Goal: Find specific page/section: Find specific page/section

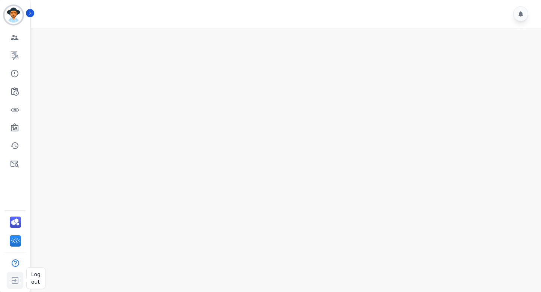
click at [12, 281] on img "Sidebar" at bounding box center [15, 280] width 14 height 14
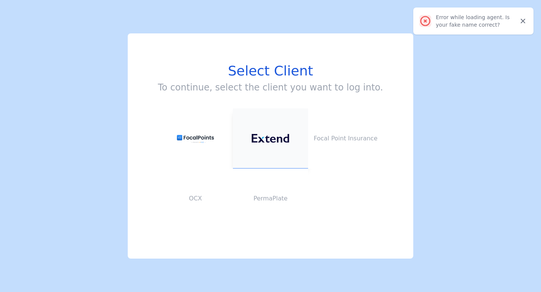
click at [269, 142] on img at bounding box center [271, 138] width 38 height 9
